Goal: Check status

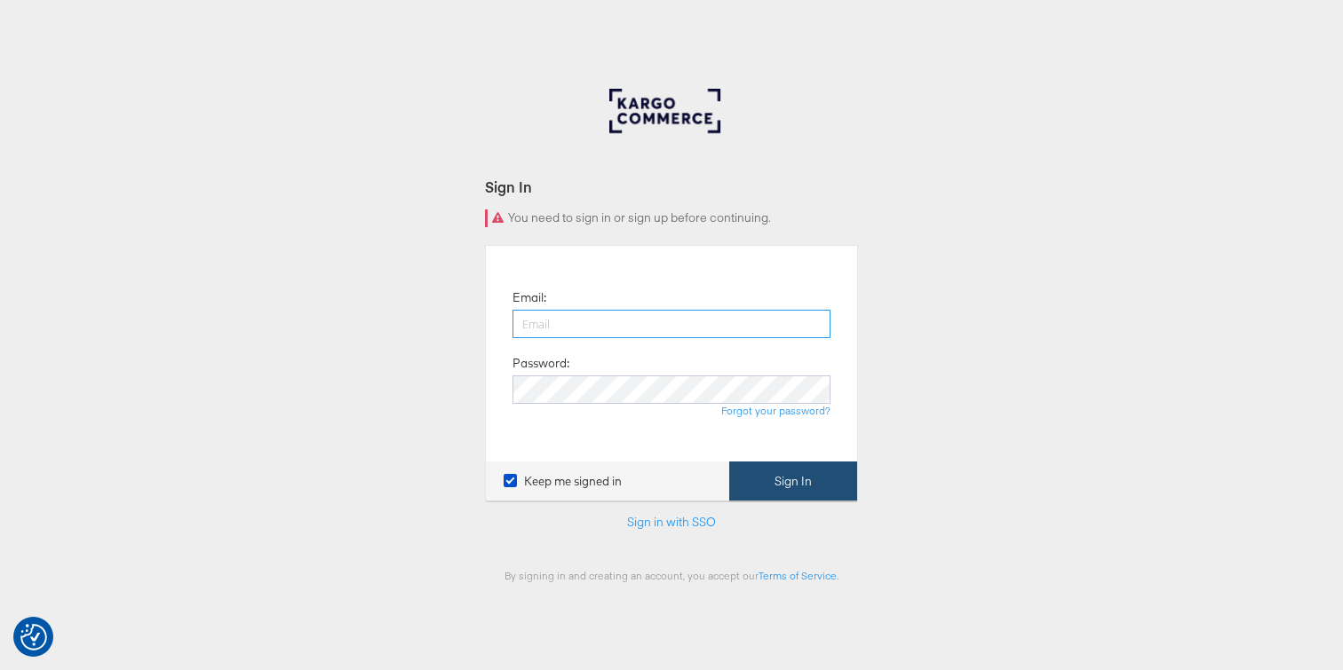
type input "adam.mcgilvray@kargo.com"
click at [795, 482] on button "Sign In" at bounding box center [793, 482] width 128 height 40
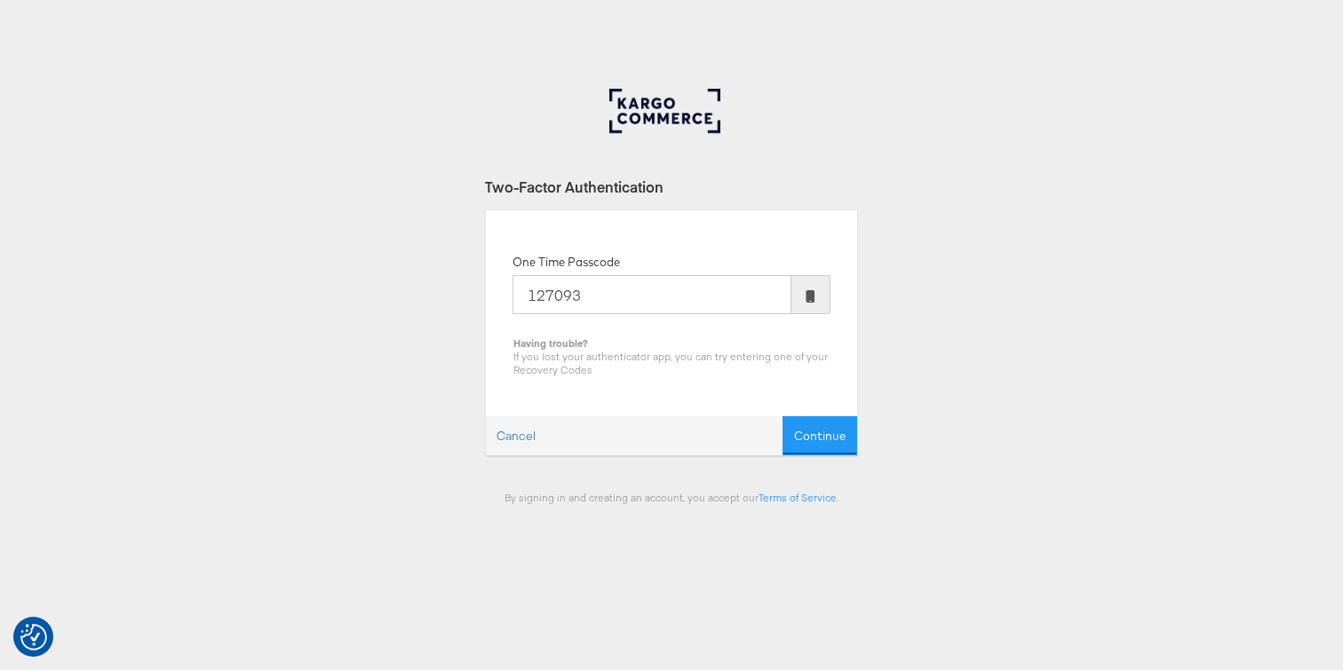
type input "127093"
click at [782, 416] on button "Continue" at bounding box center [819, 436] width 75 height 40
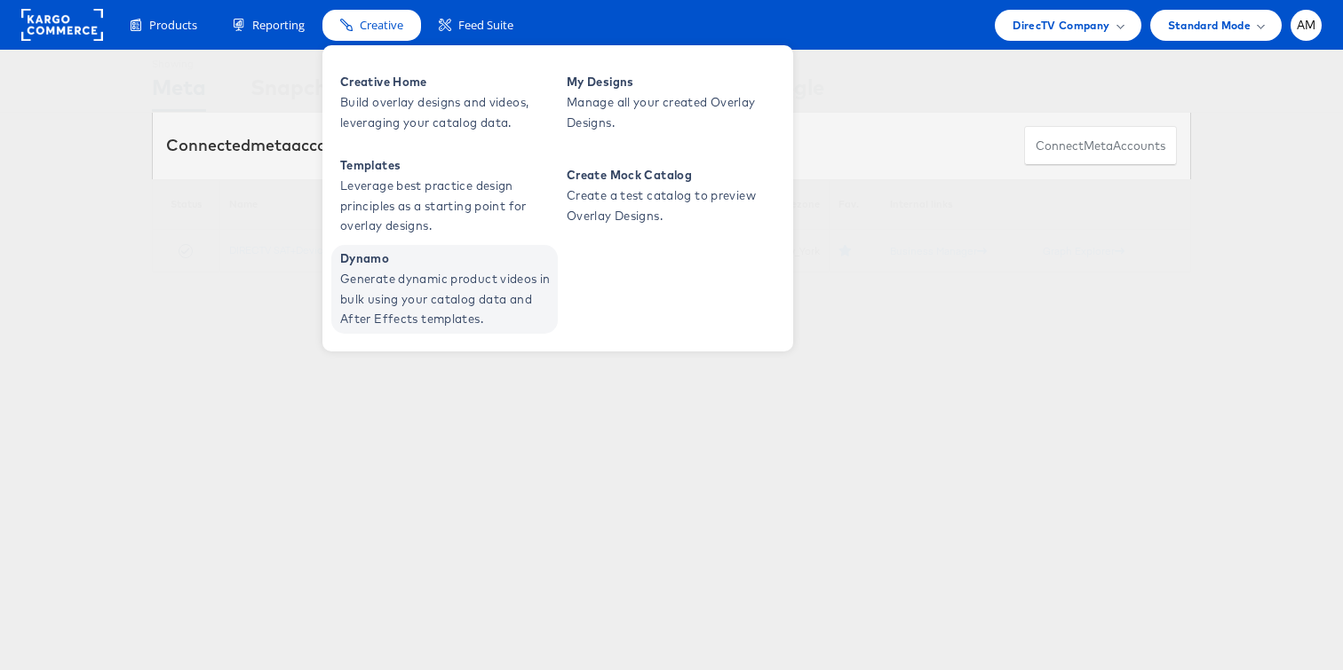
click at [413, 291] on span "Generate dynamic product videos in bulk using your catalog data and After Effec…" at bounding box center [446, 299] width 213 height 60
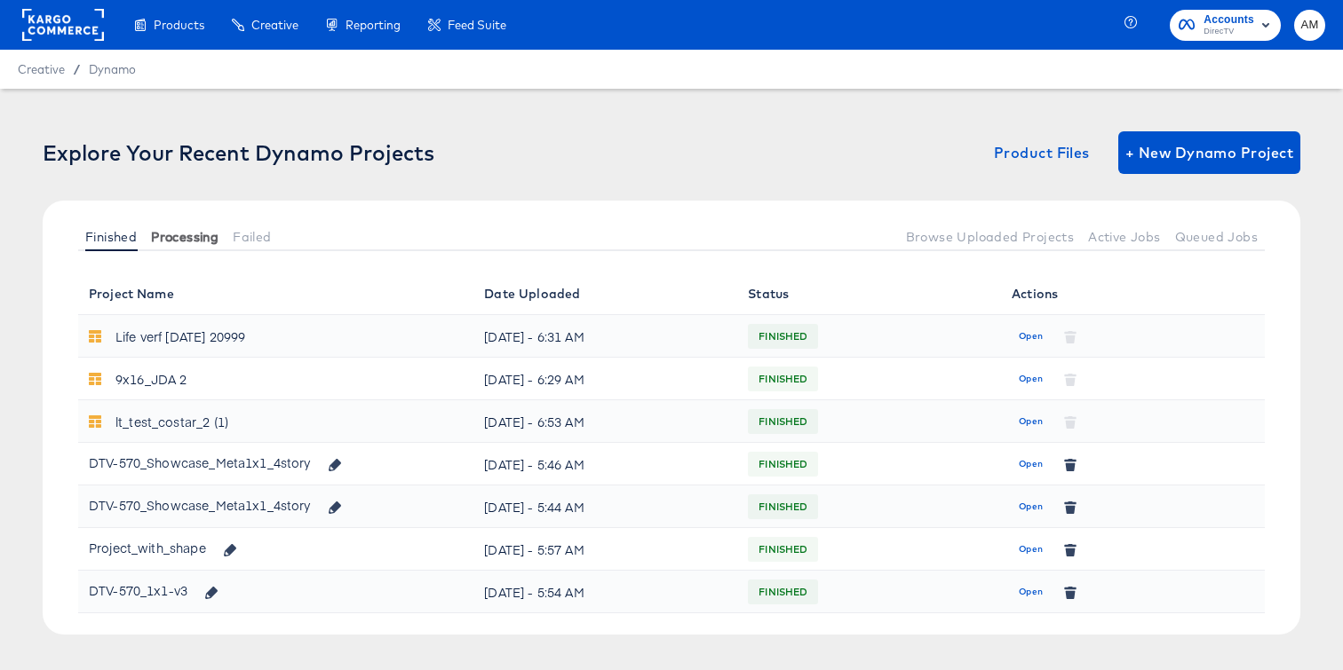
click at [187, 237] on span "Processing" at bounding box center [184, 237] width 67 height 14
